Goal: Find specific page/section: Locate a particular part of the current website

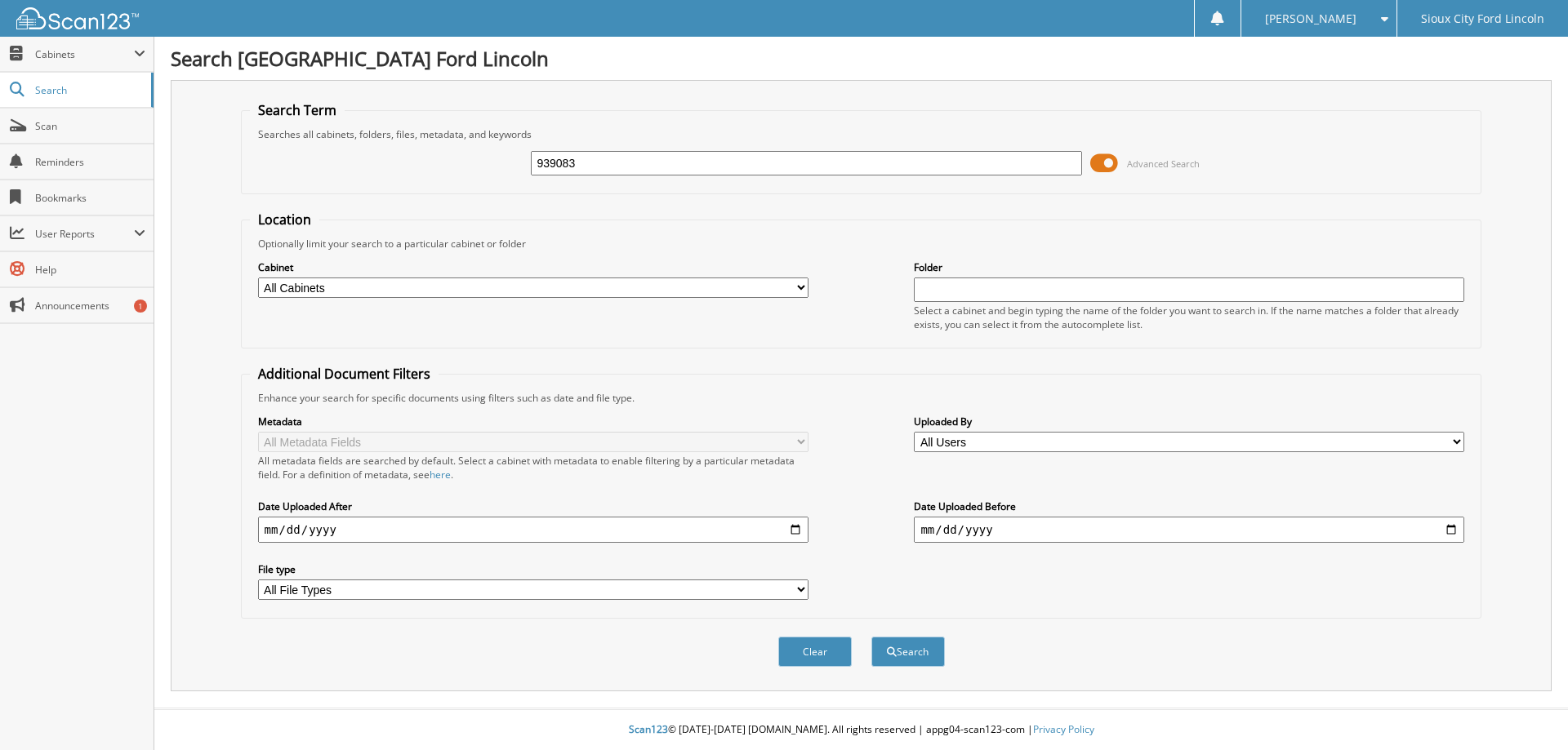
type input "939083"
click at [871, 636] on button "Search" at bounding box center [908, 651] width 73 height 30
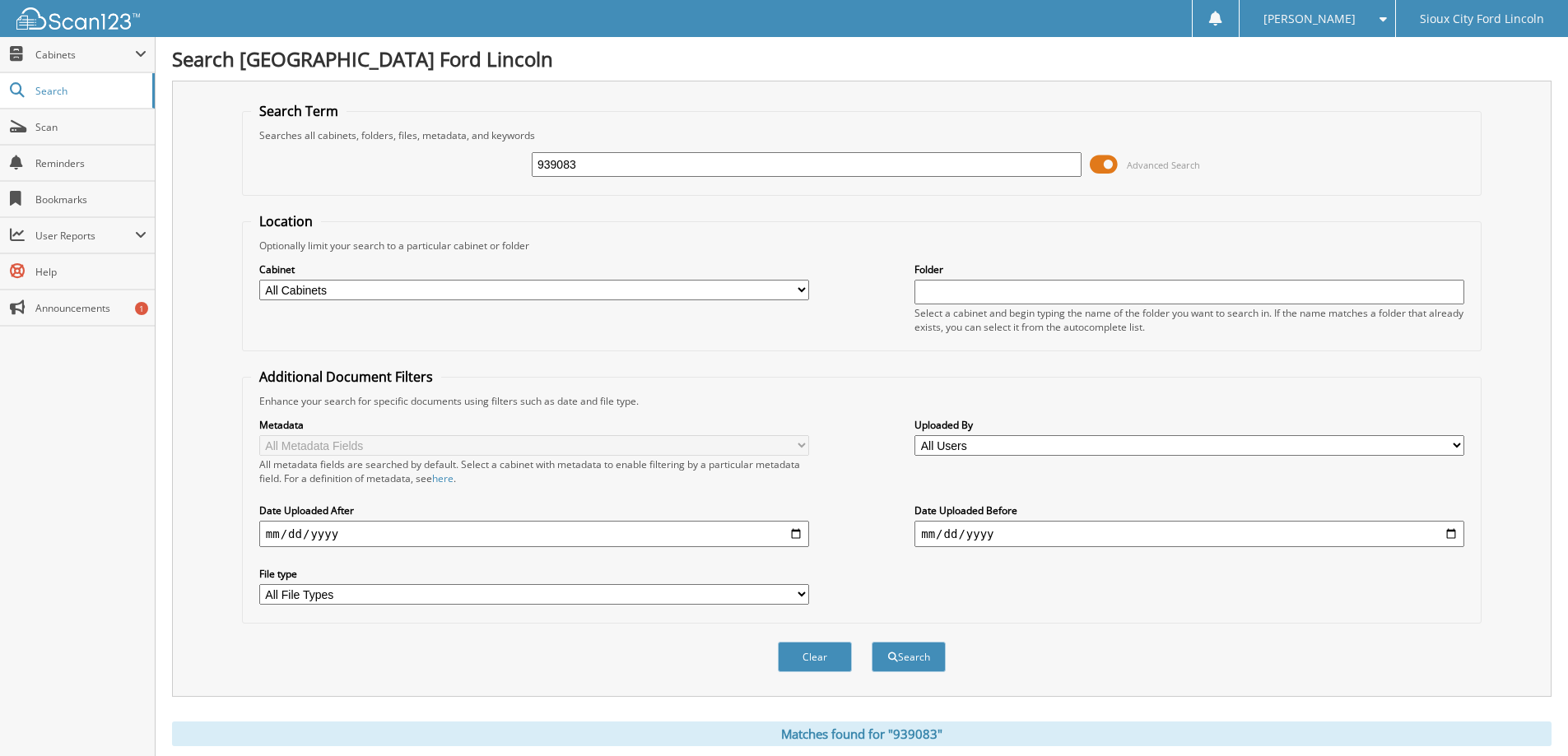
click at [1097, 160] on span at bounding box center [1103, 165] width 28 height 25
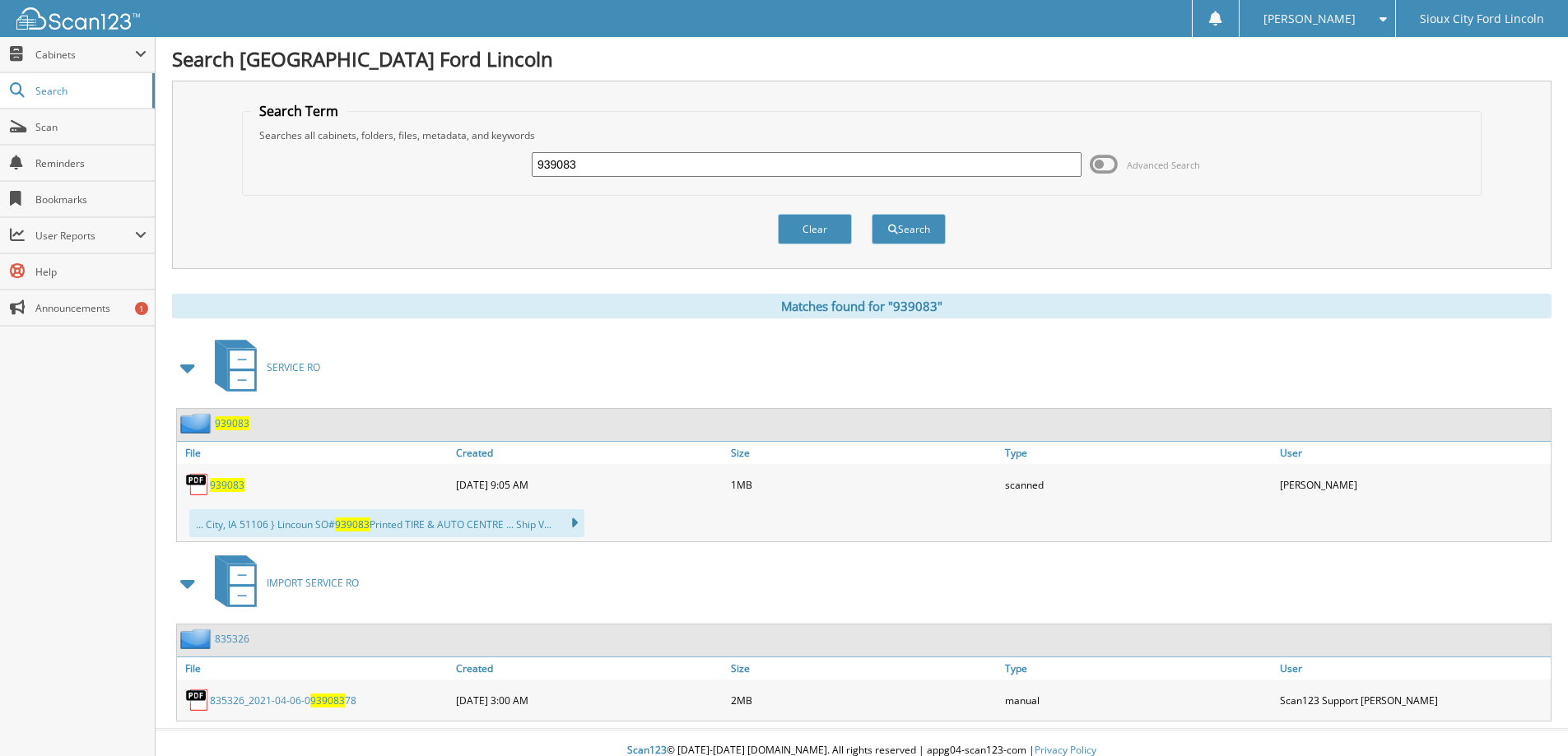
click at [228, 480] on span "939083" at bounding box center [227, 485] width 35 height 14
